Goal: Task Accomplishment & Management: Manage account settings

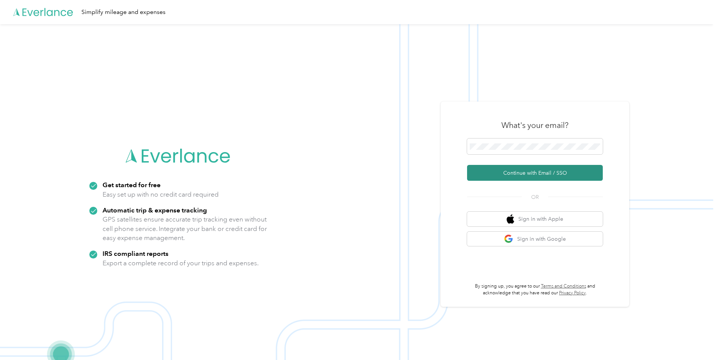
click at [539, 172] on button "Continue with Email / SSO" at bounding box center [535, 173] width 136 height 16
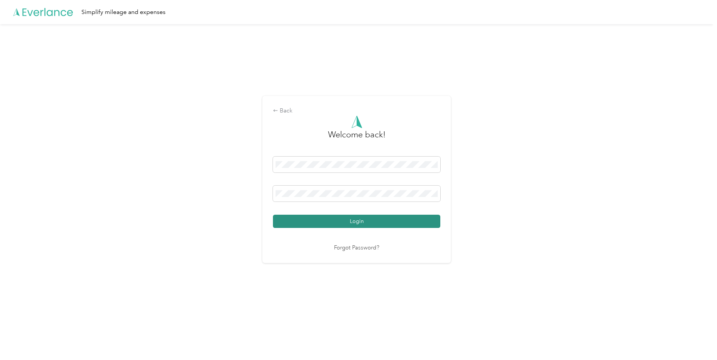
click at [374, 222] on button "Login" at bounding box center [356, 221] width 167 height 13
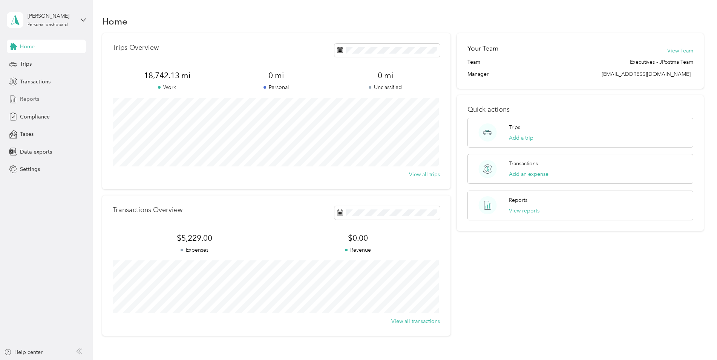
click at [32, 96] on span "Reports" at bounding box center [29, 99] width 19 height 8
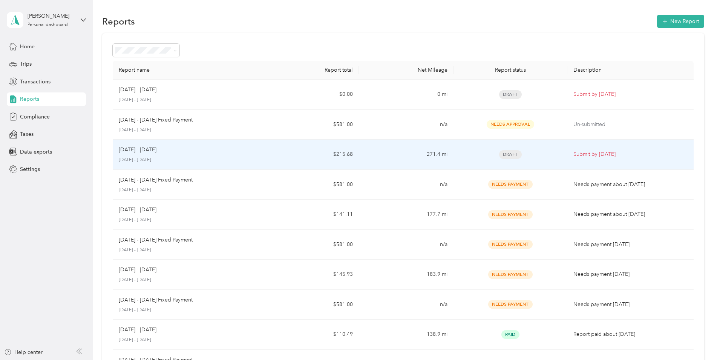
click at [179, 155] on div "[DATE] - [DATE] [DATE] - [DATE]" at bounding box center [188, 155] width 139 height 18
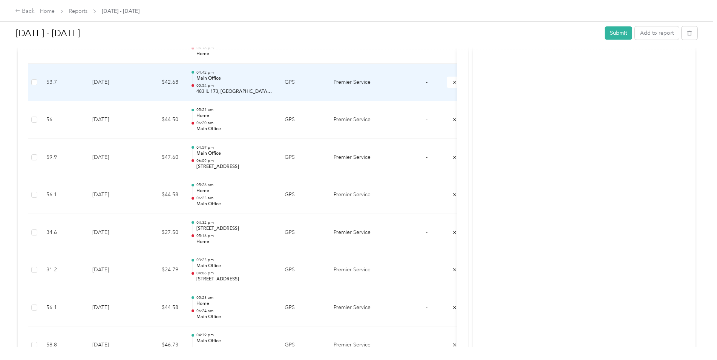
scroll to position [1839, 0]
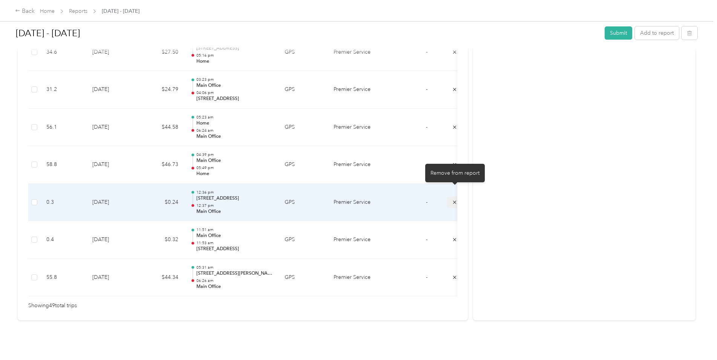
click at [454, 200] on icon "submit" at bounding box center [454, 201] width 3 height 3
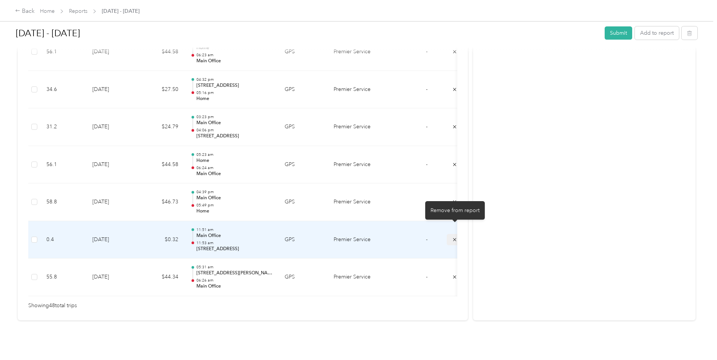
click at [454, 238] on icon "submit" at bounding box center [454, 239] width 3 height 3
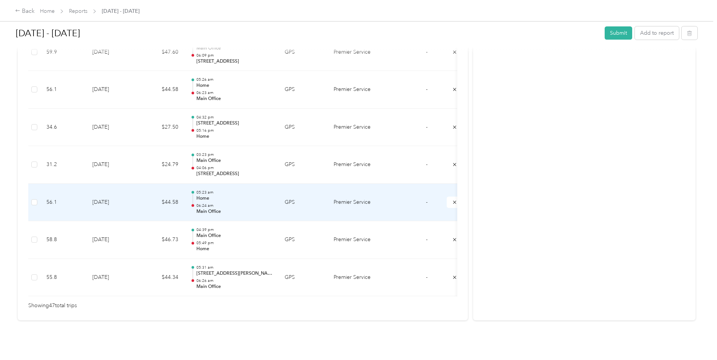
scroll to position [1727, 0]
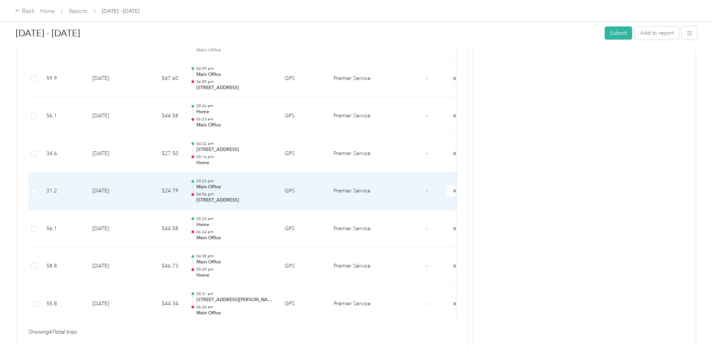
click at [218, 192] on p "04:06 pm" at bounding box center [234, 194] width 76 height 5
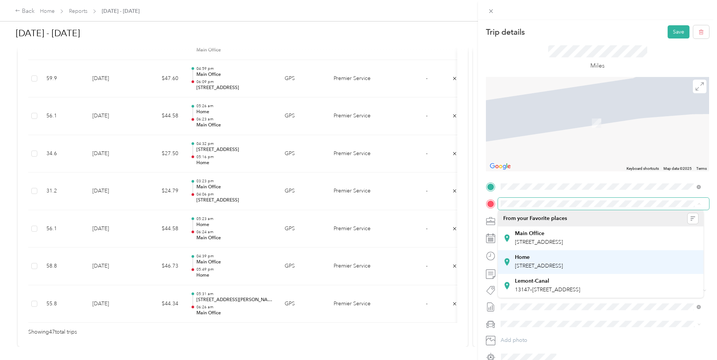
click at [540, 258] on div "Home" at bounding box center [539, 257] width 48 height 7
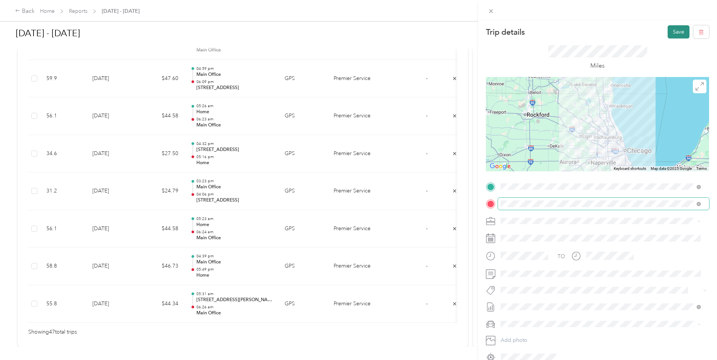
drag, startPoint x: 669, startPoint y: 30, endPoint x: 666, endPoint y: 34, distance: 4.8
click at [669, 31] on button "Save" at bounding box center [679, 31] width 22 height 13
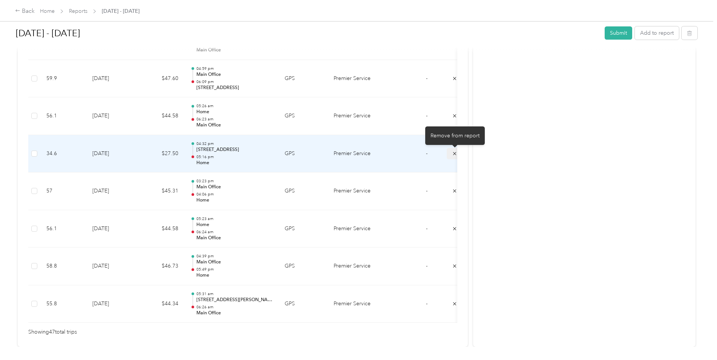
click at [454, 153] on icon "submit" at bounding box center [454, 153] width 5 height 5
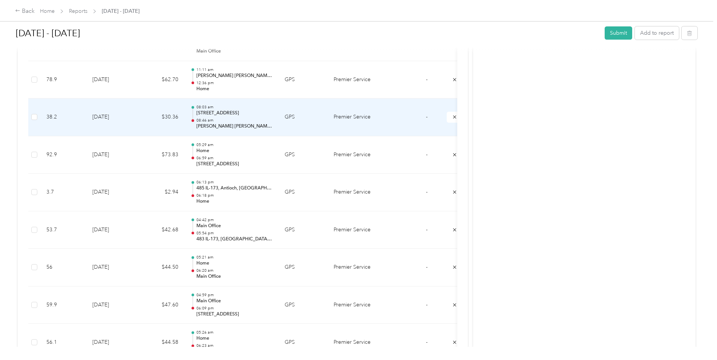
scroll to position [1463, 0]
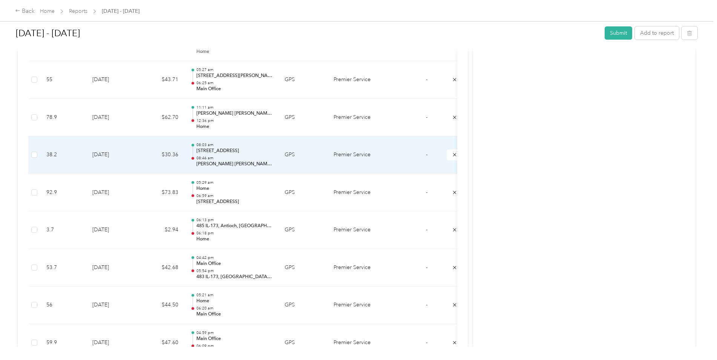
click at [229, 153] on p "[STREET_ADDRESS]" at bounding box center [234, 150] width 76 height 7
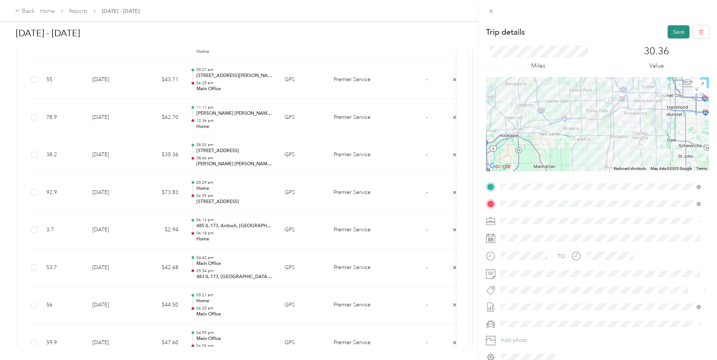
click at [674, 30] on button "Save" at bounding box center [679, 31] width 22 height 13
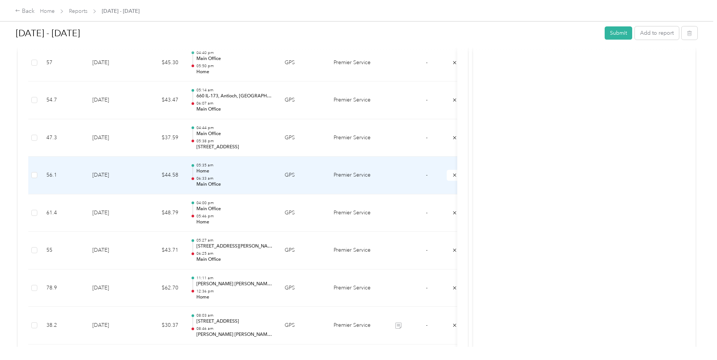
scroll to position [1274, 0]
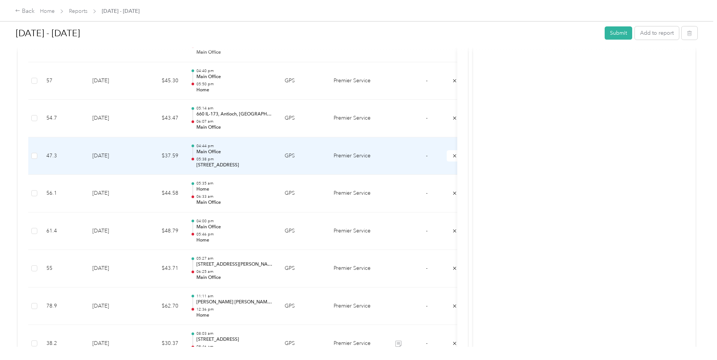
click at [232, 159] on p "05:38 pm" at bounding box center [234, 158] width 76 height 5
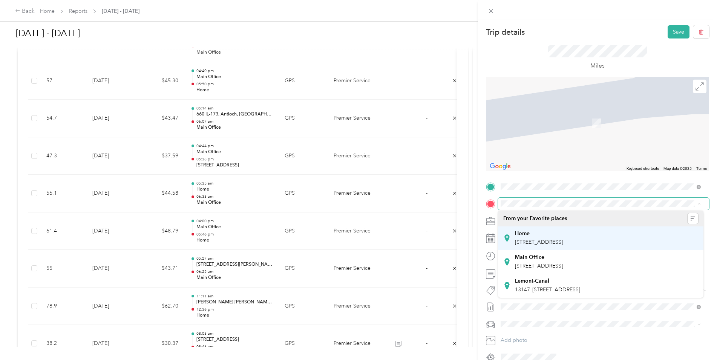
click at [552, 239] on span "[STREET_ADDRESS]" at bounding box center [539, 242] width 48 height 6
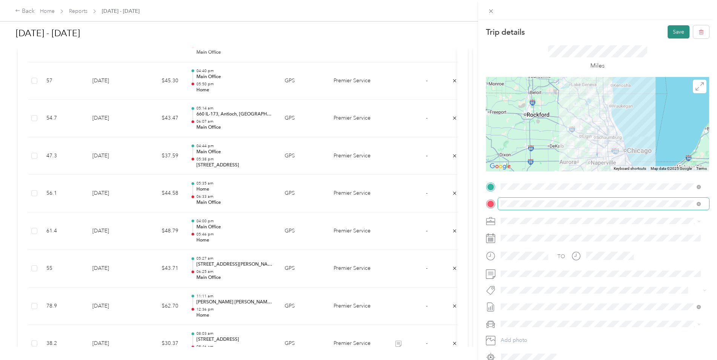
click at [668, 28] on button "Save" at bounding box center [679, 31] width 22 height 13
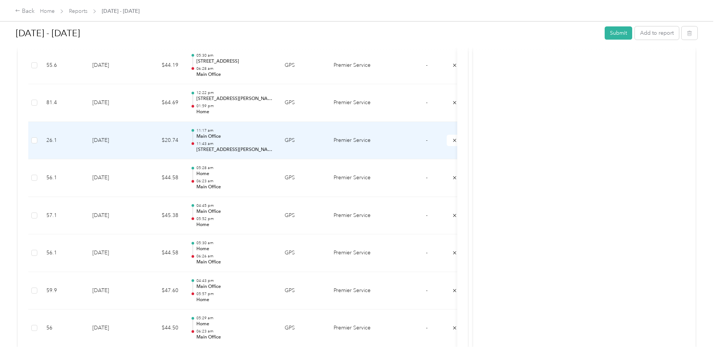
scroll to position [973, 0]
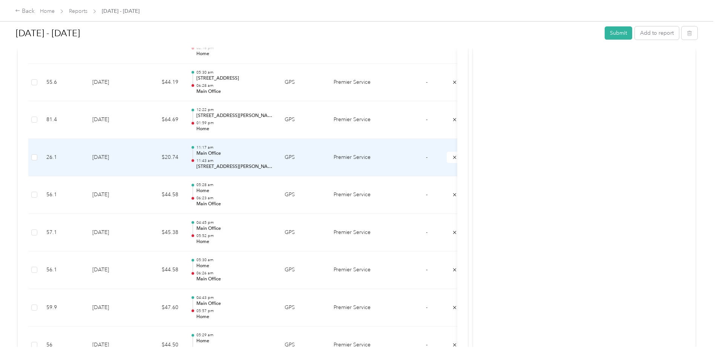
click at [225, 154] on p "Main Office" at bounding box center [234, 153] width 76 height 7
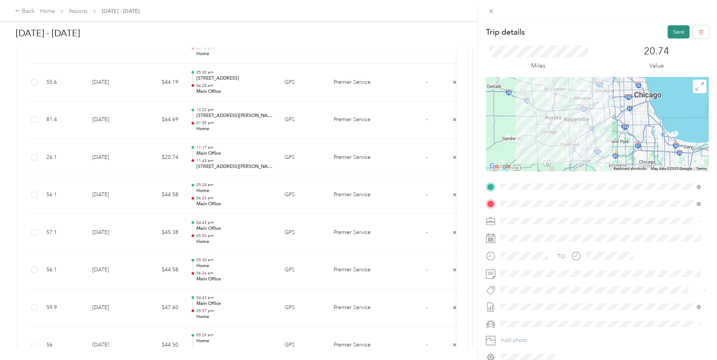
click at [671, 30] on button "Save" at bounding box center [679, 31] width 22 height 13
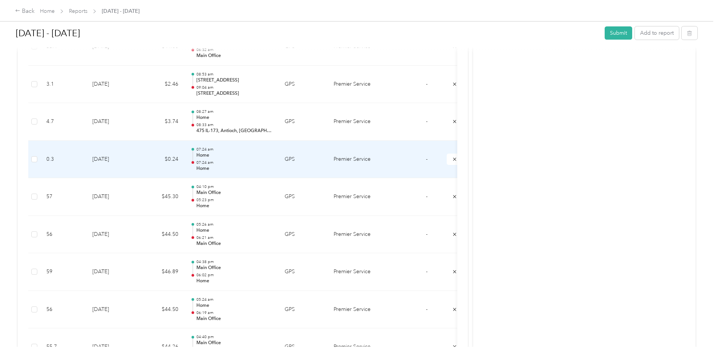
scroll to position [558, 0]
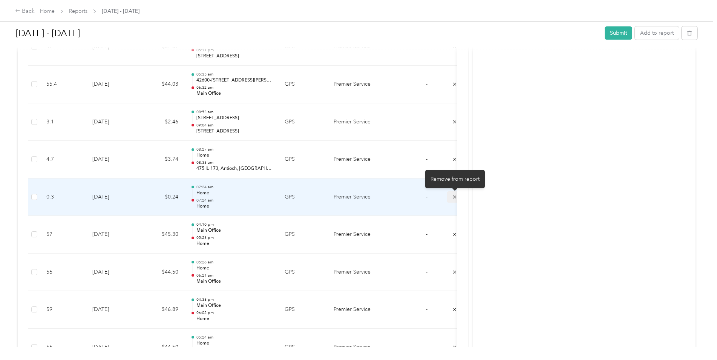
click at [455, 195] on icon "submit" at bounding box center [454, 196] width 5 height 5
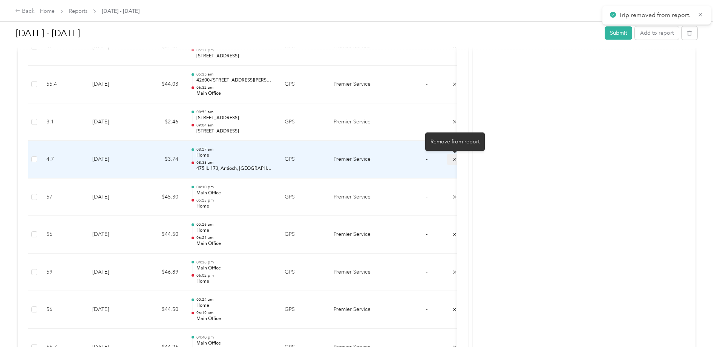
click at [454, 157] on icon "submit" at bounding box center [454, 158] width 5 height 5
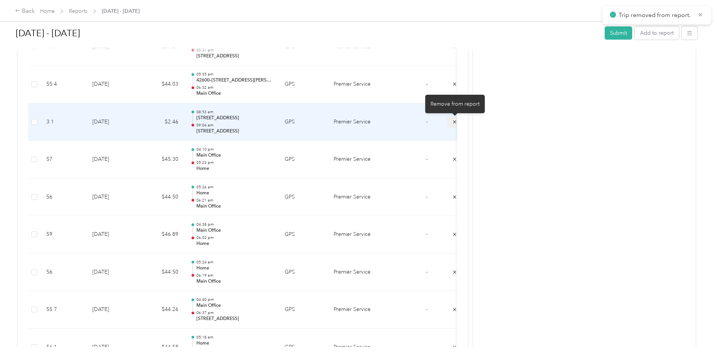
click at [454, 121] on icon "submit" at bounding box center [454, 121] width 5 height 5
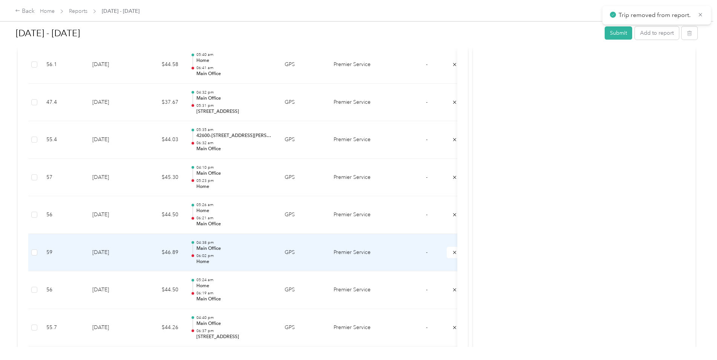
scroll to position [483, 0]
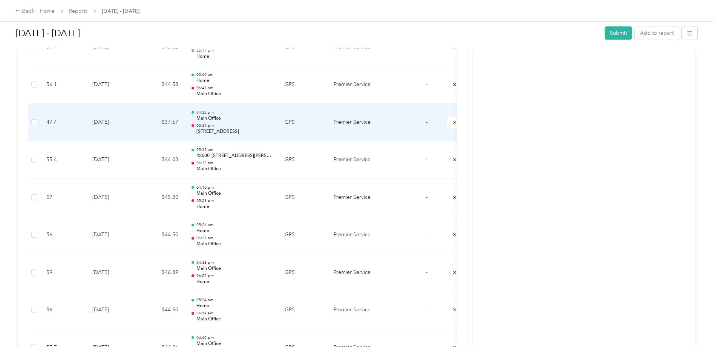
click at [257, 116] on p "Main Office" at bounding box center [234, 118] width 76 height 7
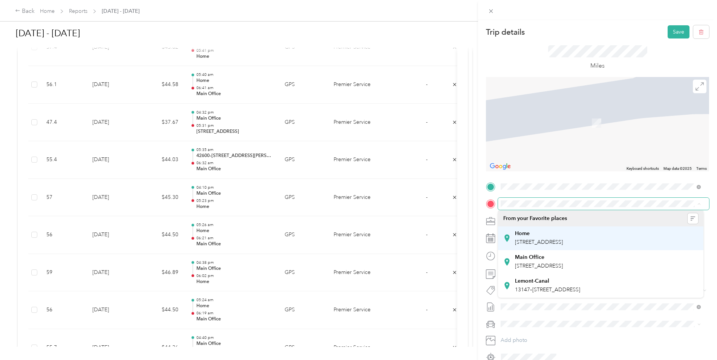
click at [558, 239] on span "[STREET_ADDRESS]" at bounding box center [539, 242] width 48 height 6
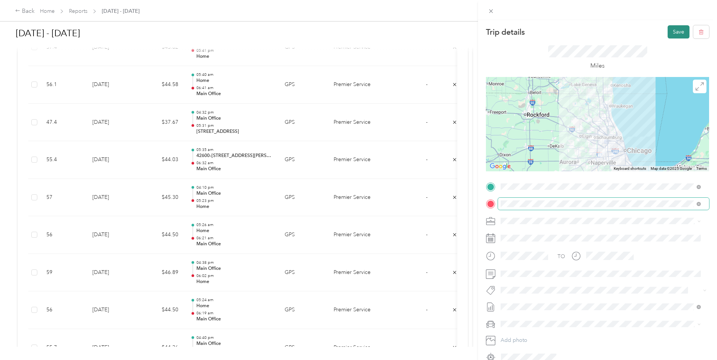
click at [672, 31] on button "Save" at bounding box center [679, 31] width 22 height 13
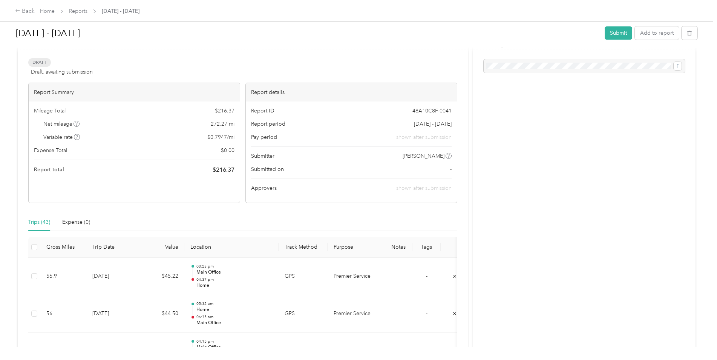
scroll to position [38, 0]
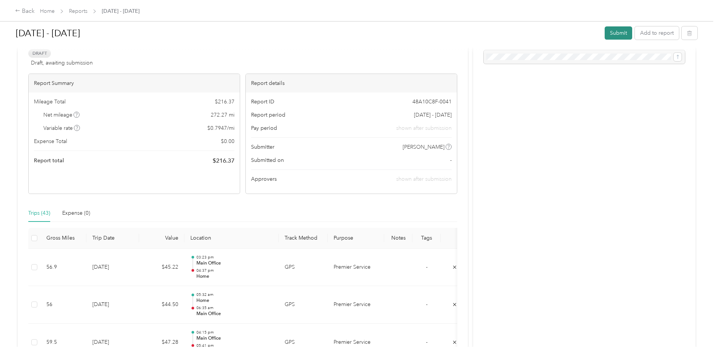
click at [616, 32] on button "Submit" at bounding box center [619, 32] width 28 height 13
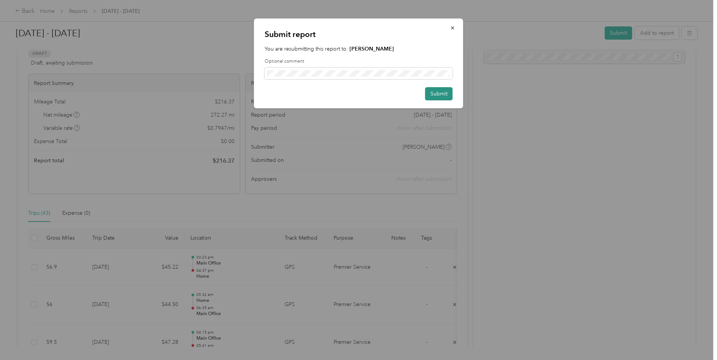
click at [436, 93] on button "Submit" at bounding box center [439, 93] width 28 height 13
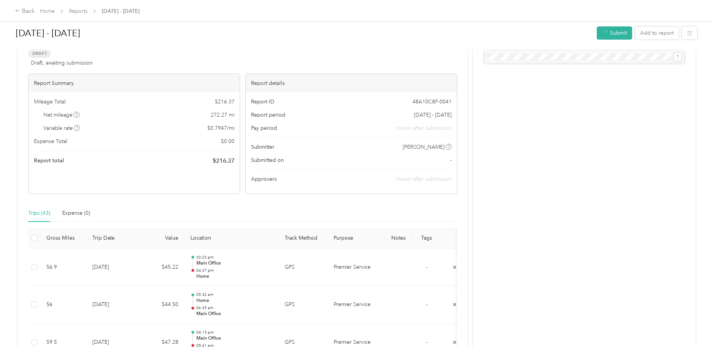
scroll to position [48, 0]
